Goal: Find specific page/section: Find specific page/section

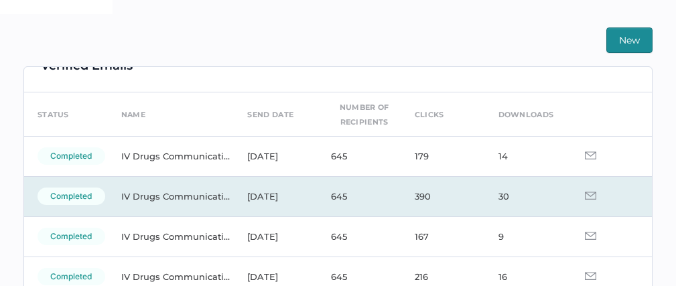
scroll to position [34, 0]
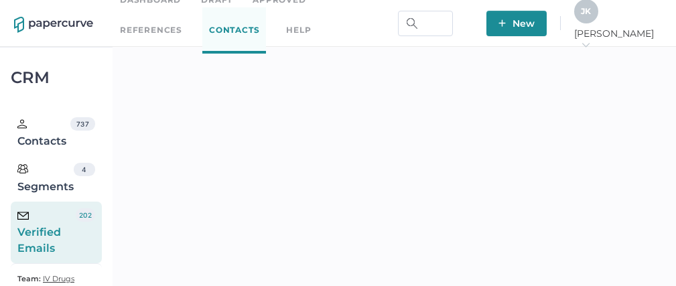
click at [82, 222] on div "Verified Emails 202" at bounding box center [56, 233] width 91 height 62
click at [202, 29] on link "Contacts" at bounding box center [234, 30] width 64 height 46
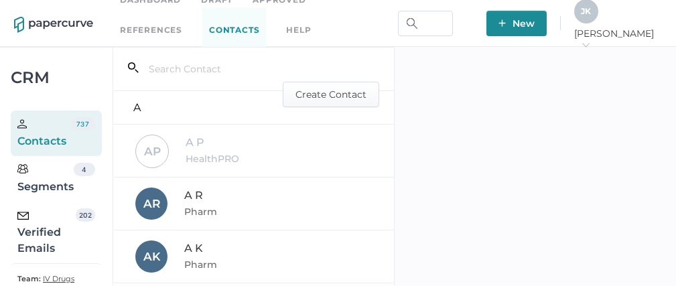
click at [33, 226] on div "Verified Emails" at bounding box center [46, 232] width 58 height 48
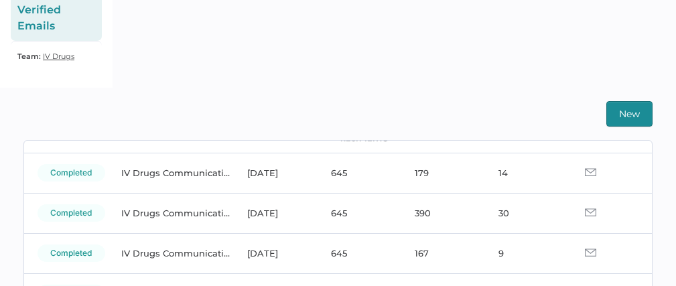
scroll to position [86, 0]
